Goal: Information Seeking & Learning: Learn about a topic

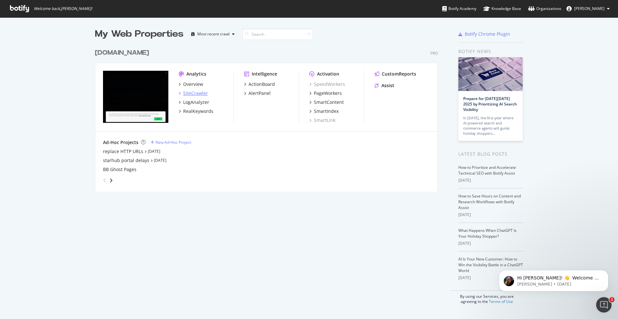
click at [193, 96] on div "SiteCrawler" at bounding box center [195, 93] width 25 height 6
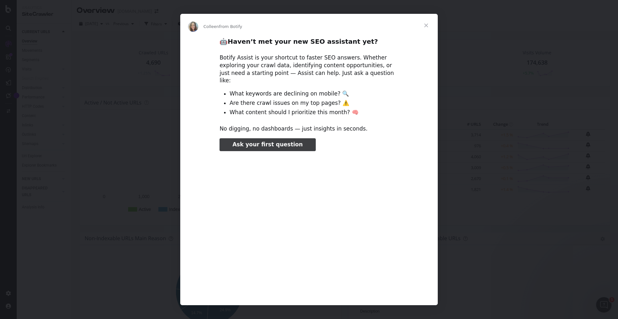
type input "26012"
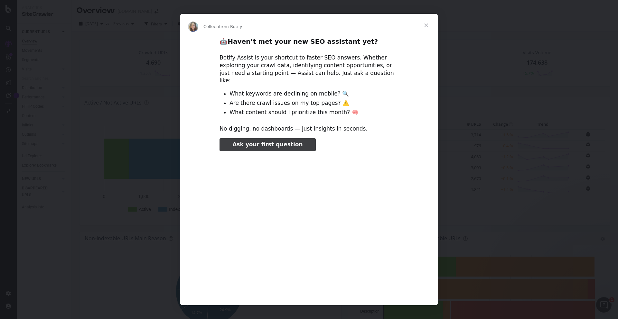
click at [426, 30] on span "Close" at bounding box center [425, 25] width 23 height 23
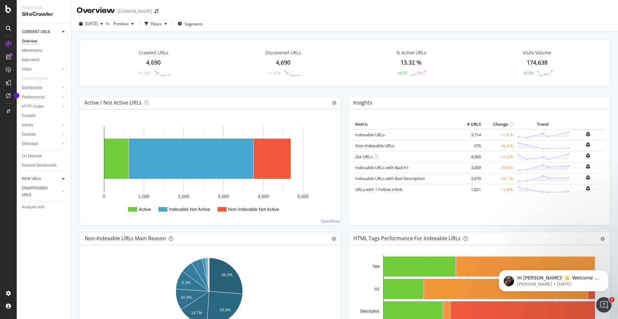
click at [61, 178] on div at bounding box center [63, 179] width 6 height 6
click at [35, 142] on div "Sitemaps" at bounding box center [30, 144] width 16 height 7
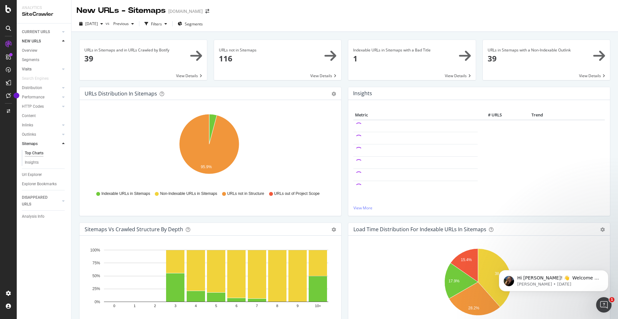
click at [35, 71] on link "Visits" at bounding box center [41, 69] width 38 height 7
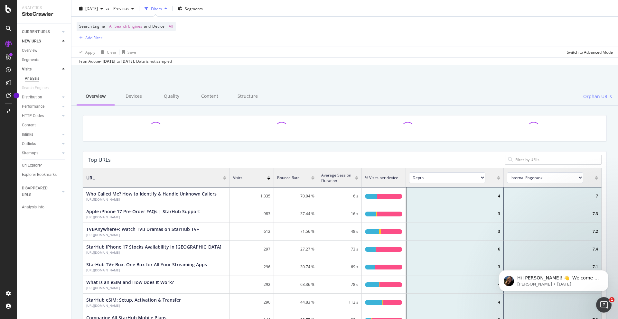
scroll to position [57, 0]
